Goal: Navigation & Orientation: Understand site structure

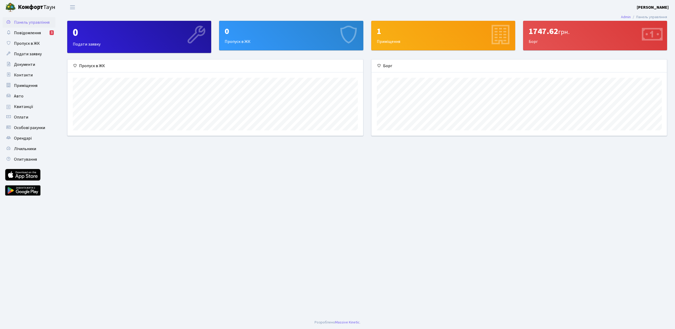
scroll to position [76, 295]
click at [574, 36] on div "1747.62 грн." at bounding box center [595, 31] width 133 height 10
click at [528, 37] on div "1747.62 грн. Борг" at bounding box center [595, 35] width 143 height 29
drag, startPoint x: 540, startPoint y: 37, endPoint x: 547, endPoint y: 35, distance: 7.6
click at [540, 36] on div "1747.62 грн." at bounding box center [595, 31] width 133 height 10
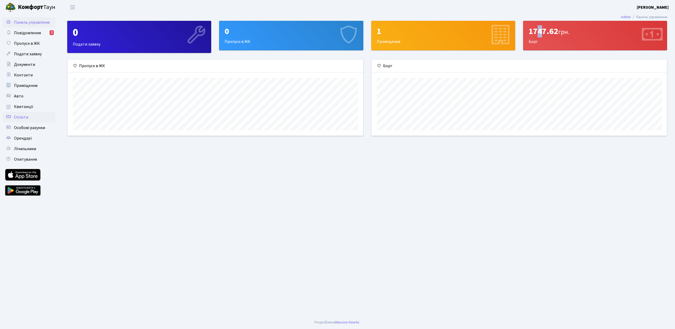
click at [42, 116] on link "Оплати" at bounding box center [29, 117] width 53 height 11
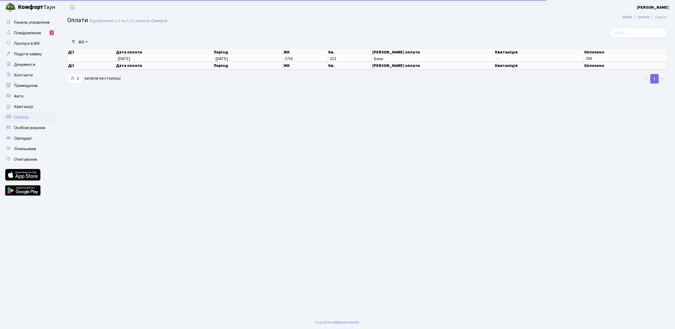
select select "25"
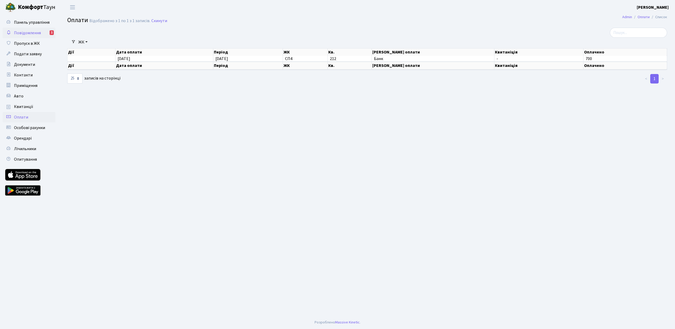
click at [29, 28] on link "Повідомлення 1" at bounding box center [29, 33] width 53 height 11
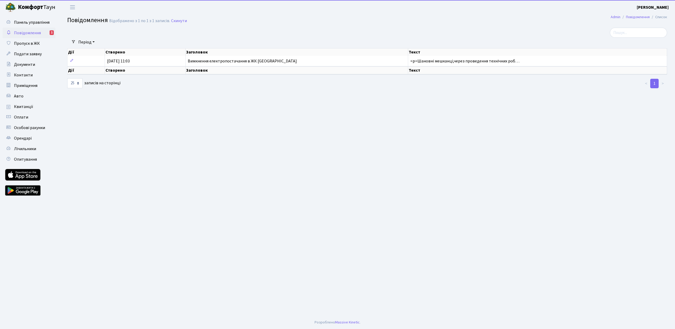
select select "25"
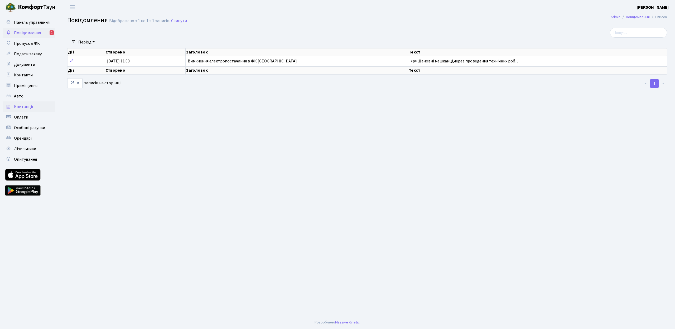
click at [21, 105] on span "Квитанції" at bounding box center [23, 107] width 19 height 6
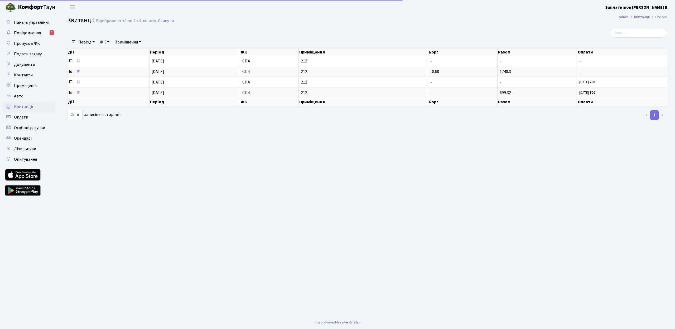
select select "25"
click at [41, 128] on span "Особові рахунки" at bounding box center [29, 128] width 31 height 6
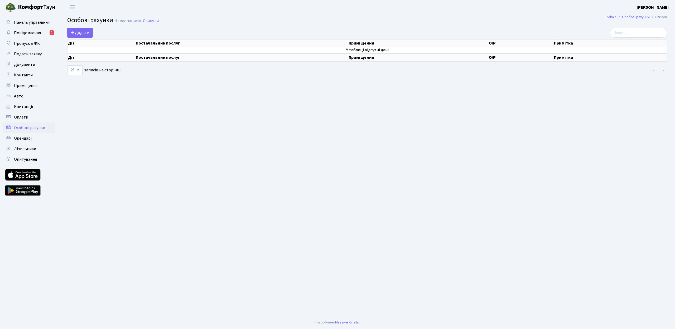
select select "25"
